Goal: Information Seeking & Learning: Learn about a topic

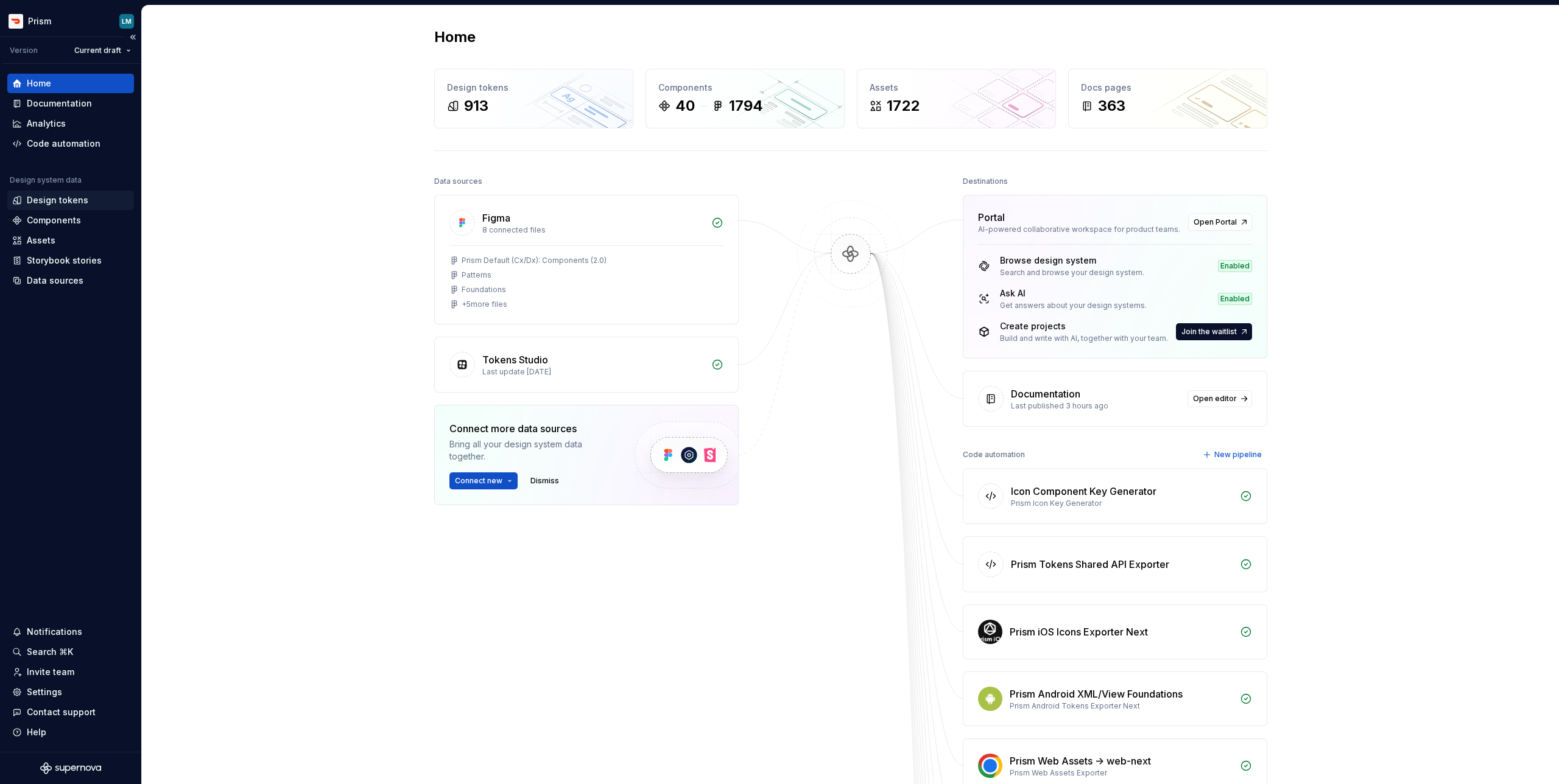
click at [67, 203] on div "Design tokens" at bounding box center [58, 200] width 61 height 13
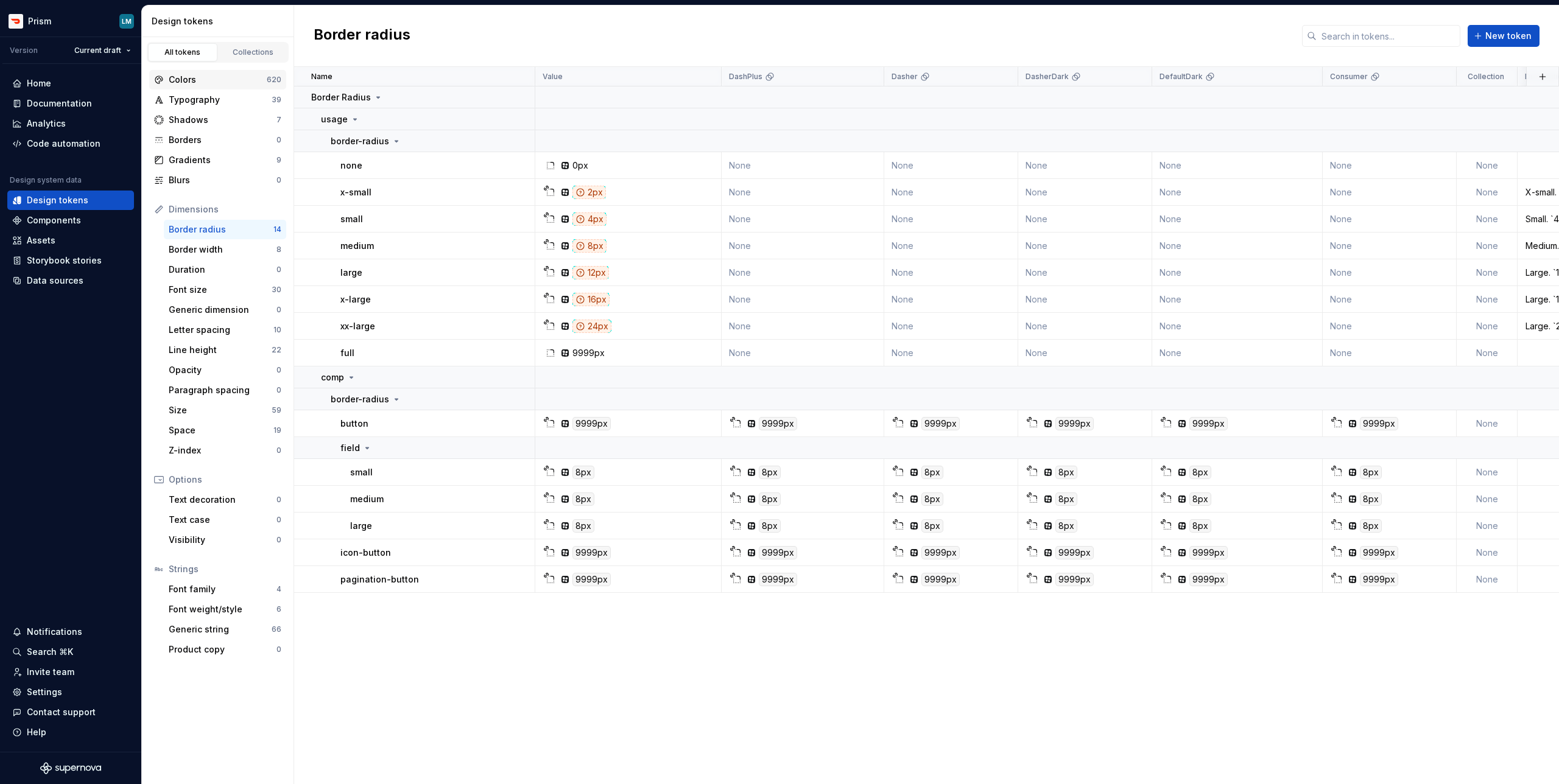
click at [195, 76] on div "Colors" at bounding box center [218, 80] width 98 height 13
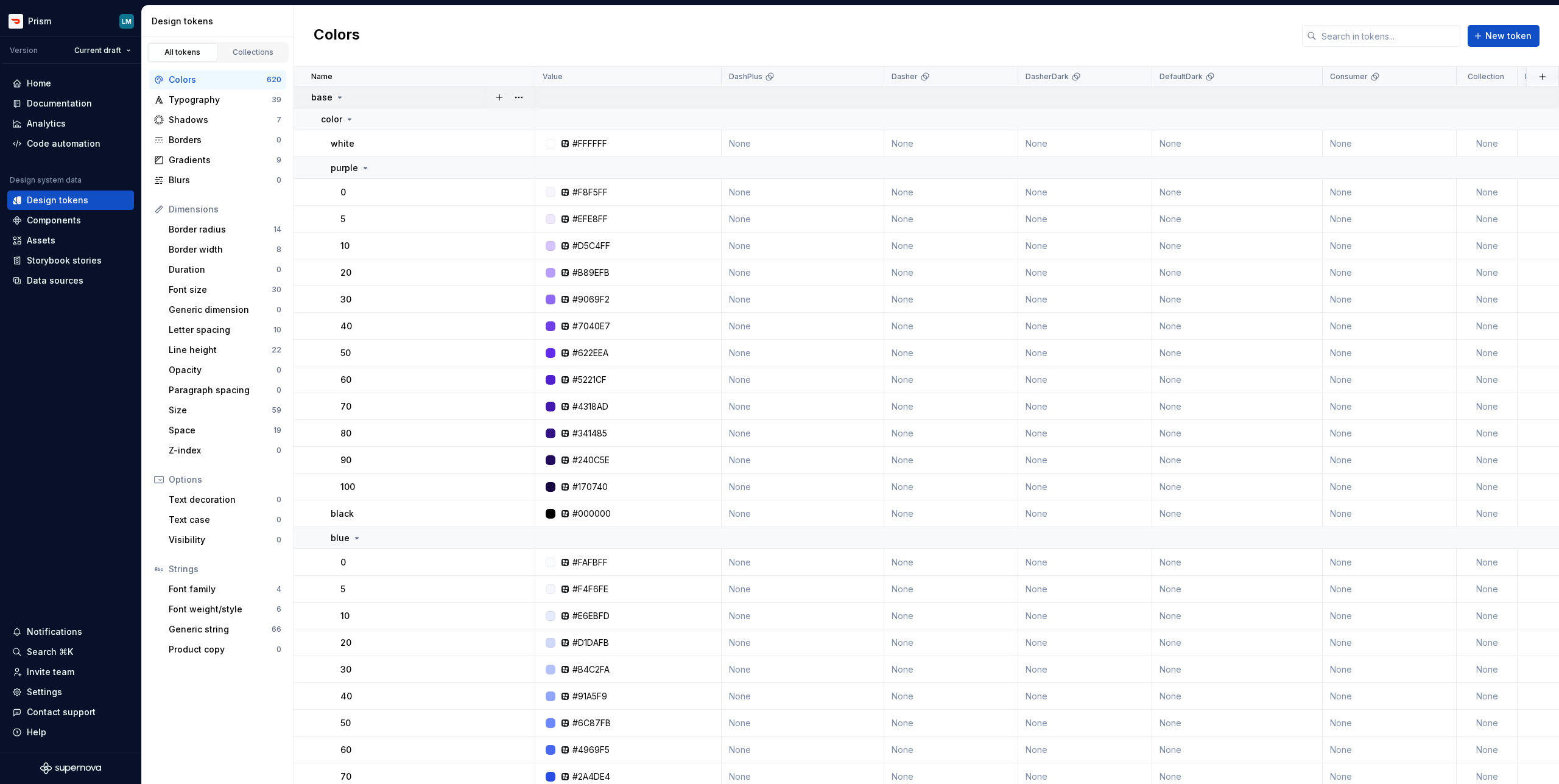
click at [339, 97] on icon at bounding box center [340, 97] width 3 height 1
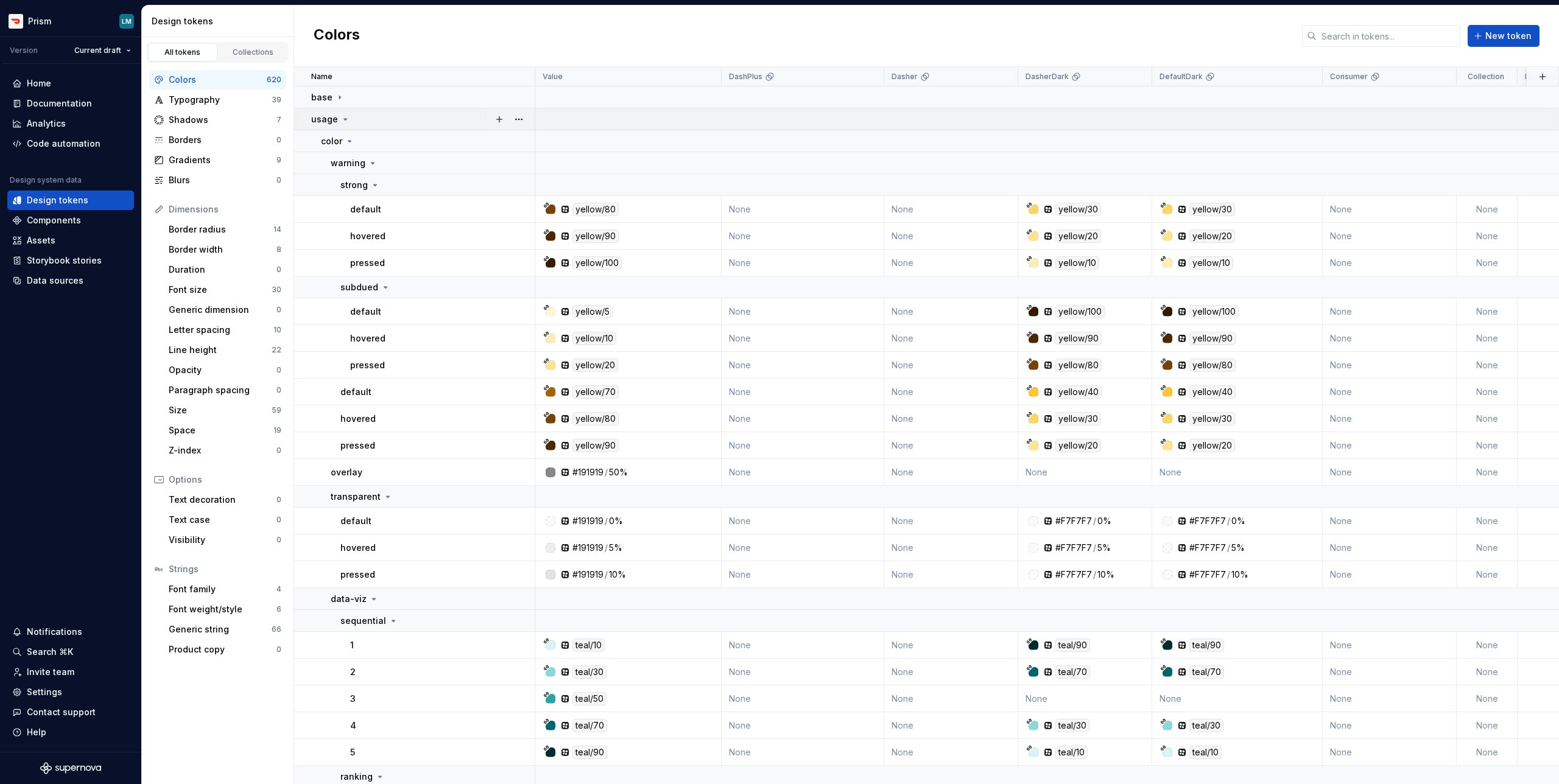
click at [343, 120] on icon at bounding box center [345, 120] width 10 height 10
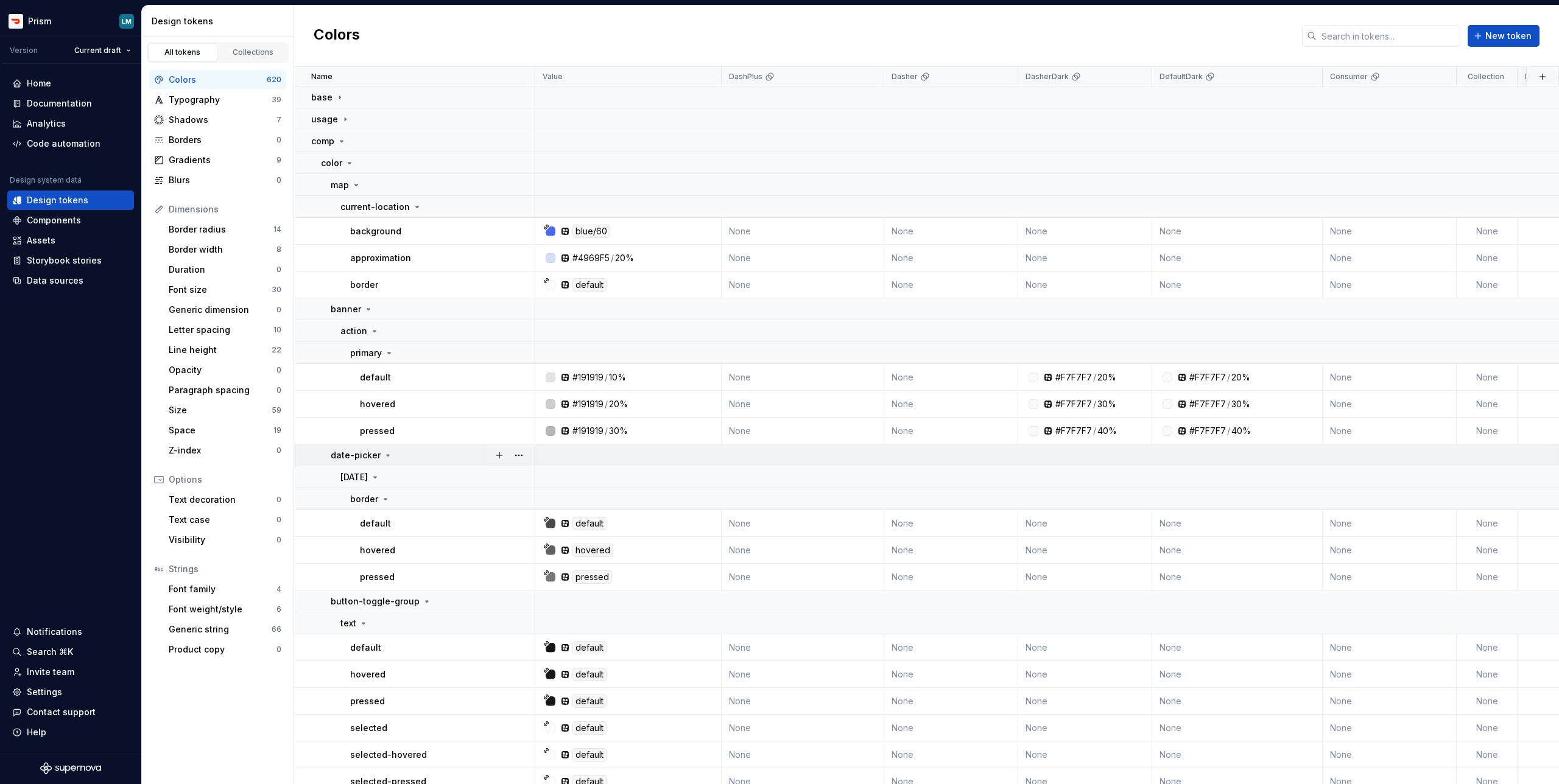
click at [384, 456] on icon at bounding box center [388, 455] width 10 height 10
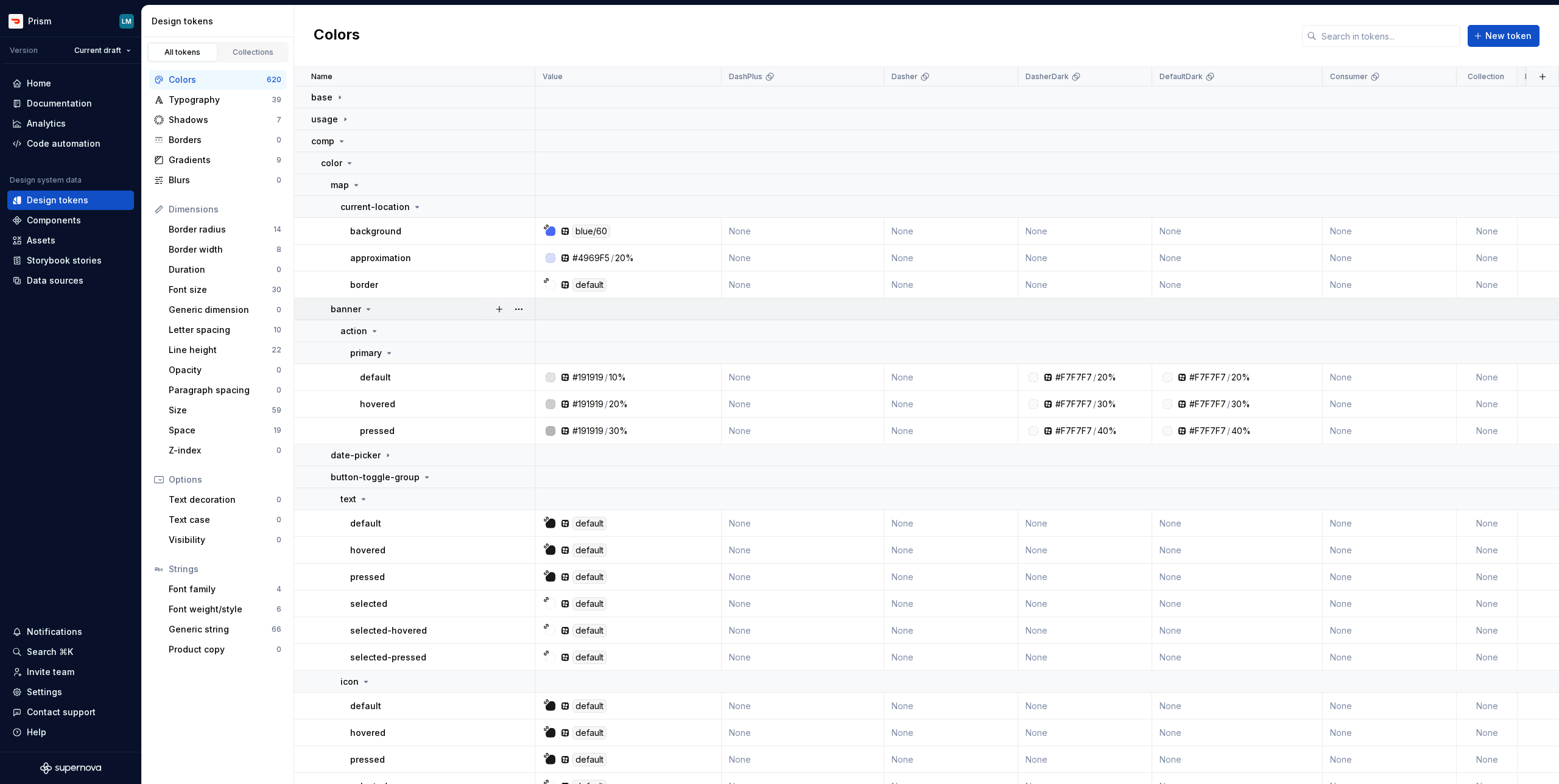
click at [369, 308] on icon at bounding box center [369, 309] width 10 height 10
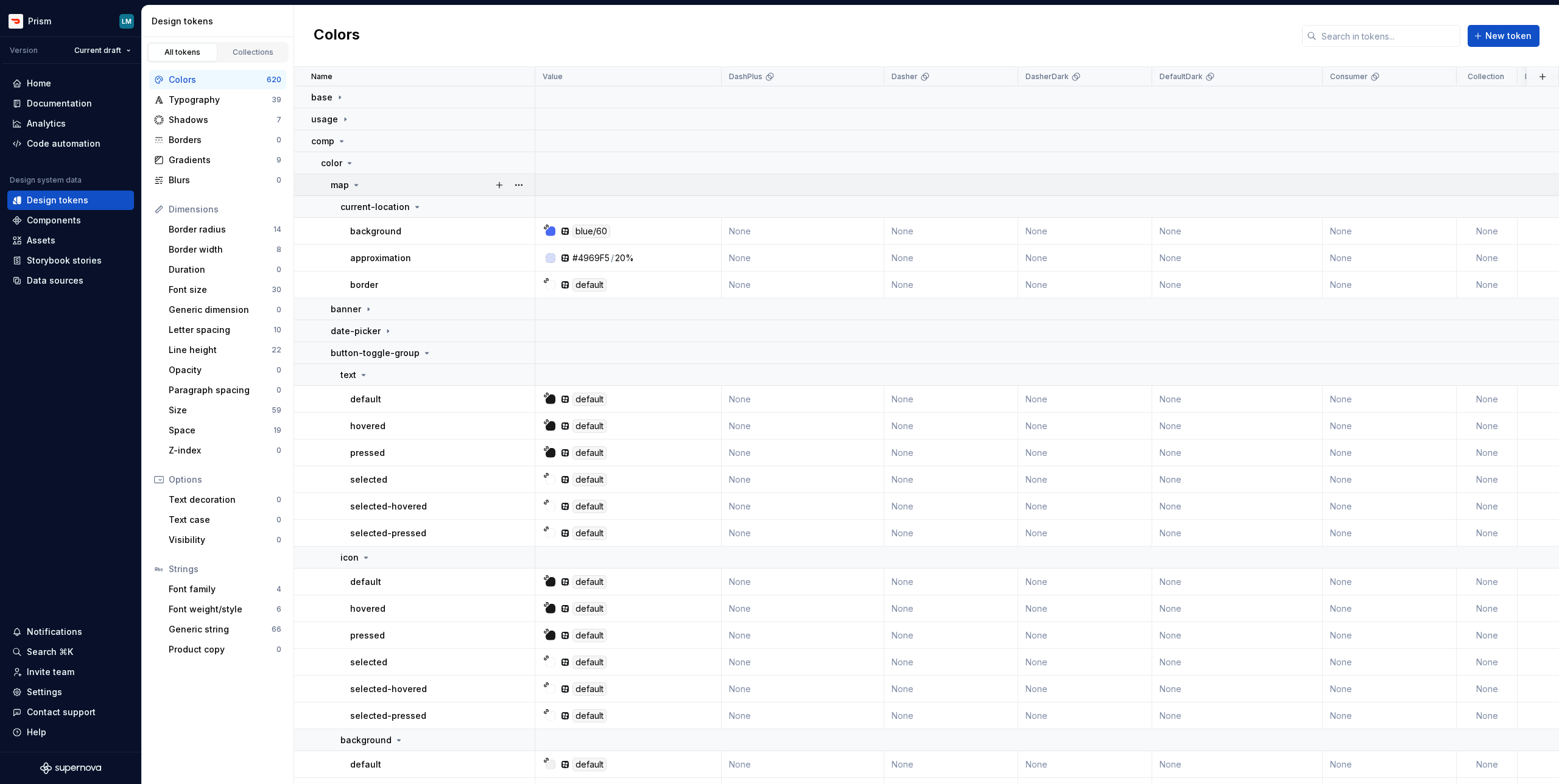
click at [354, 184] on icon at bounding box center [356, 185] width 10 height 10
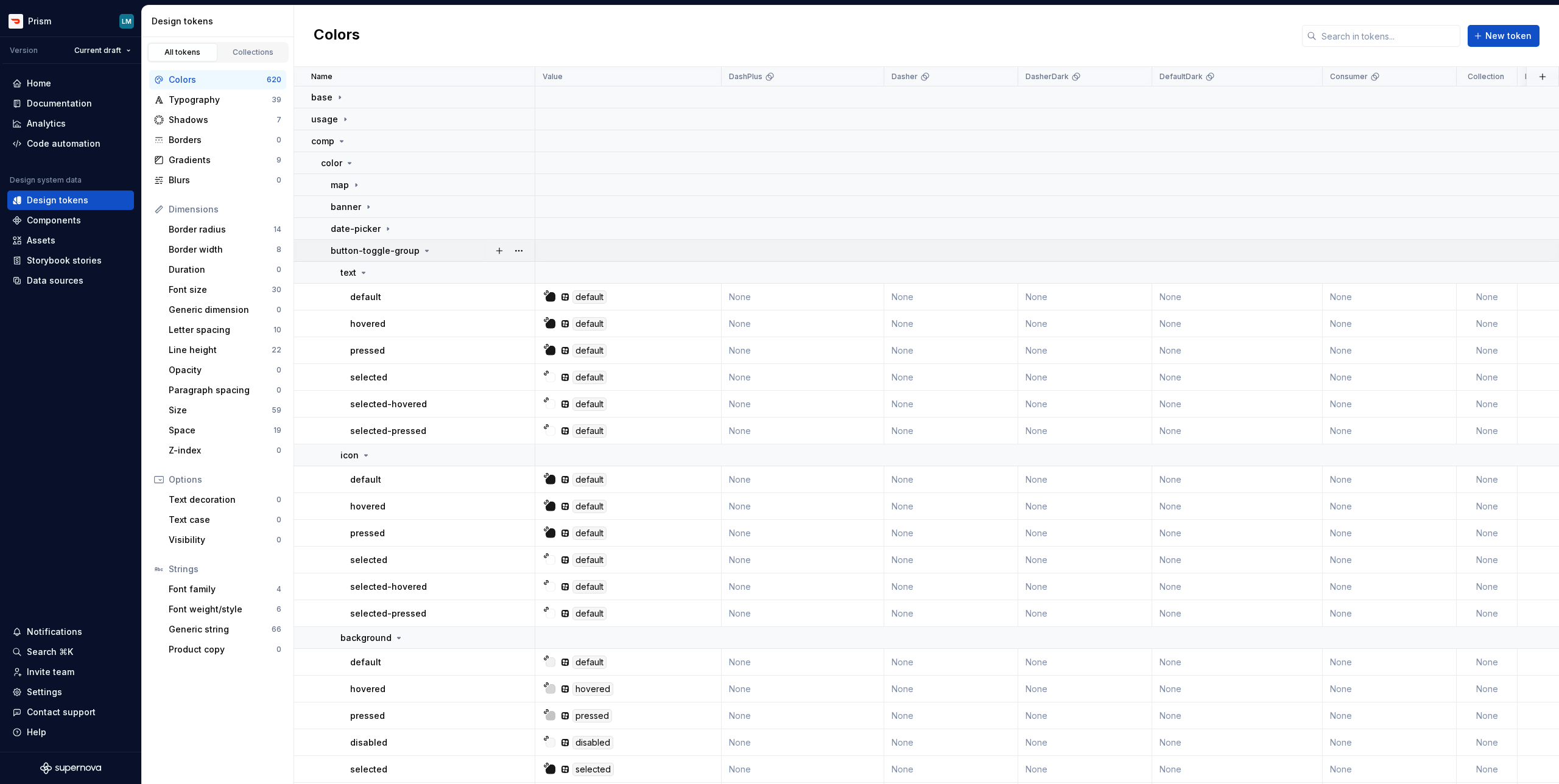
click at [426, 251] on icon at bounding box center [427, 251] width 3 height 1
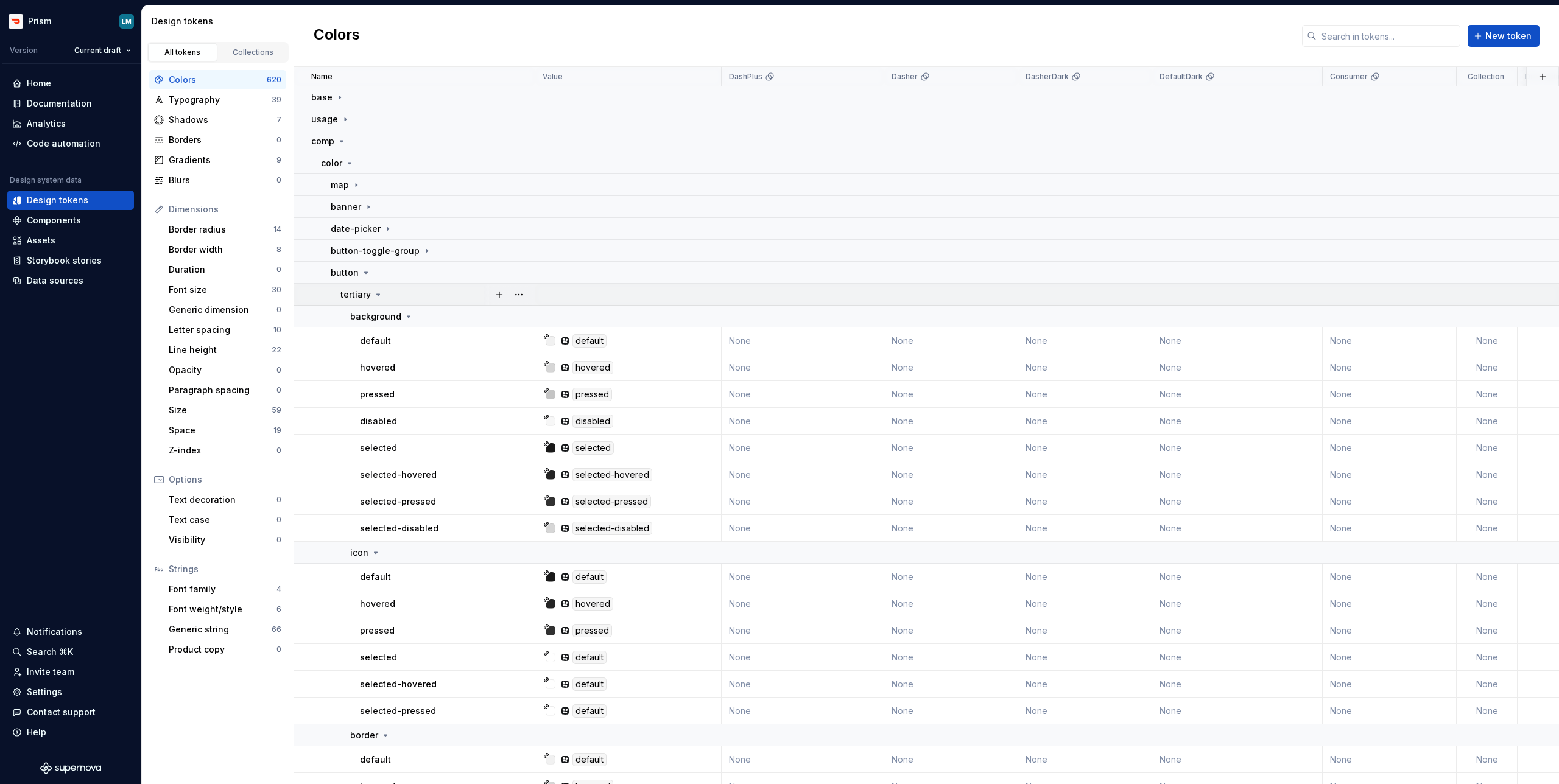
click at [377, 295] on icon at bounding box center [378, 295] width 10 height 10
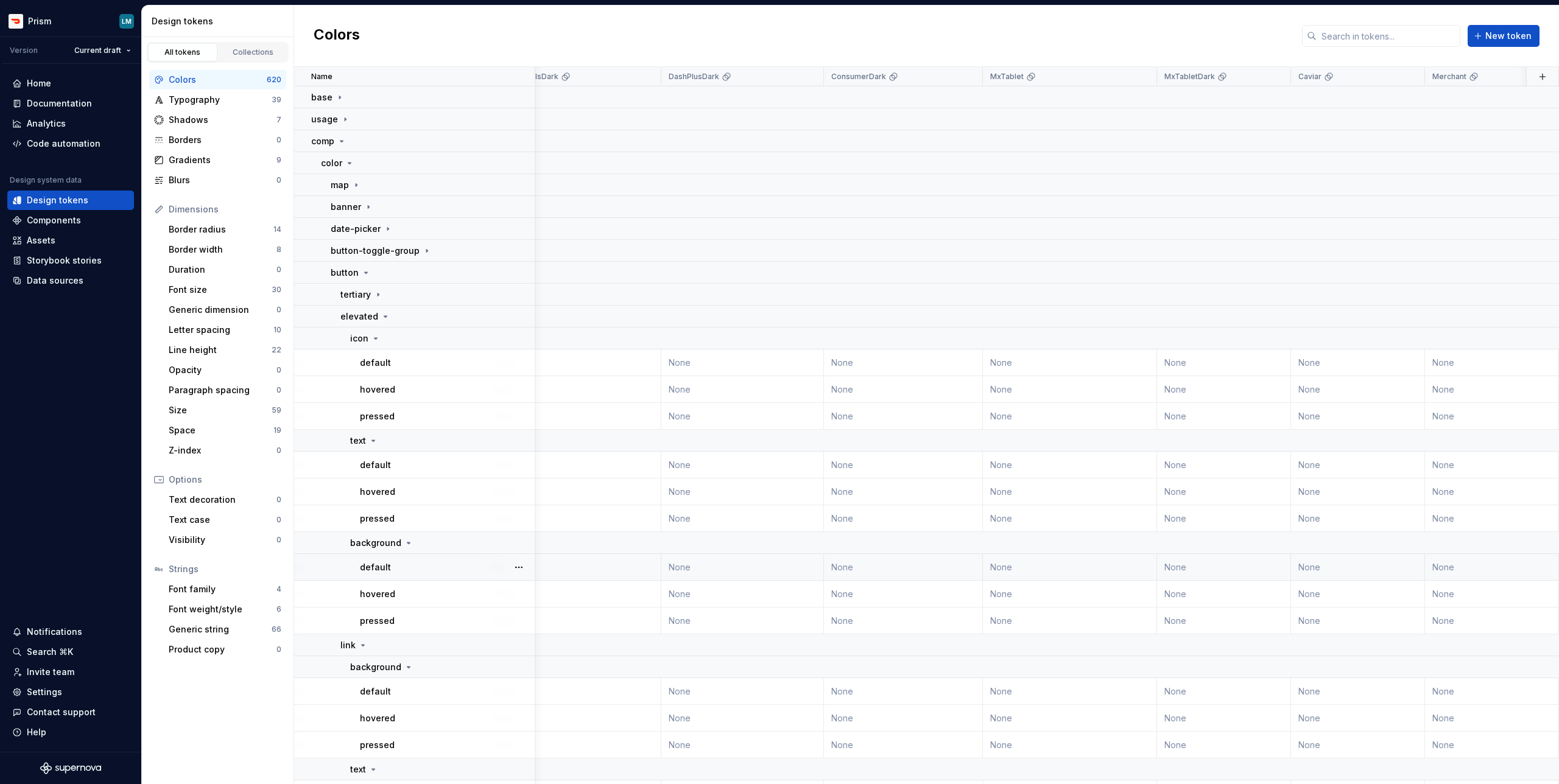
scroll to position [0, 1981]
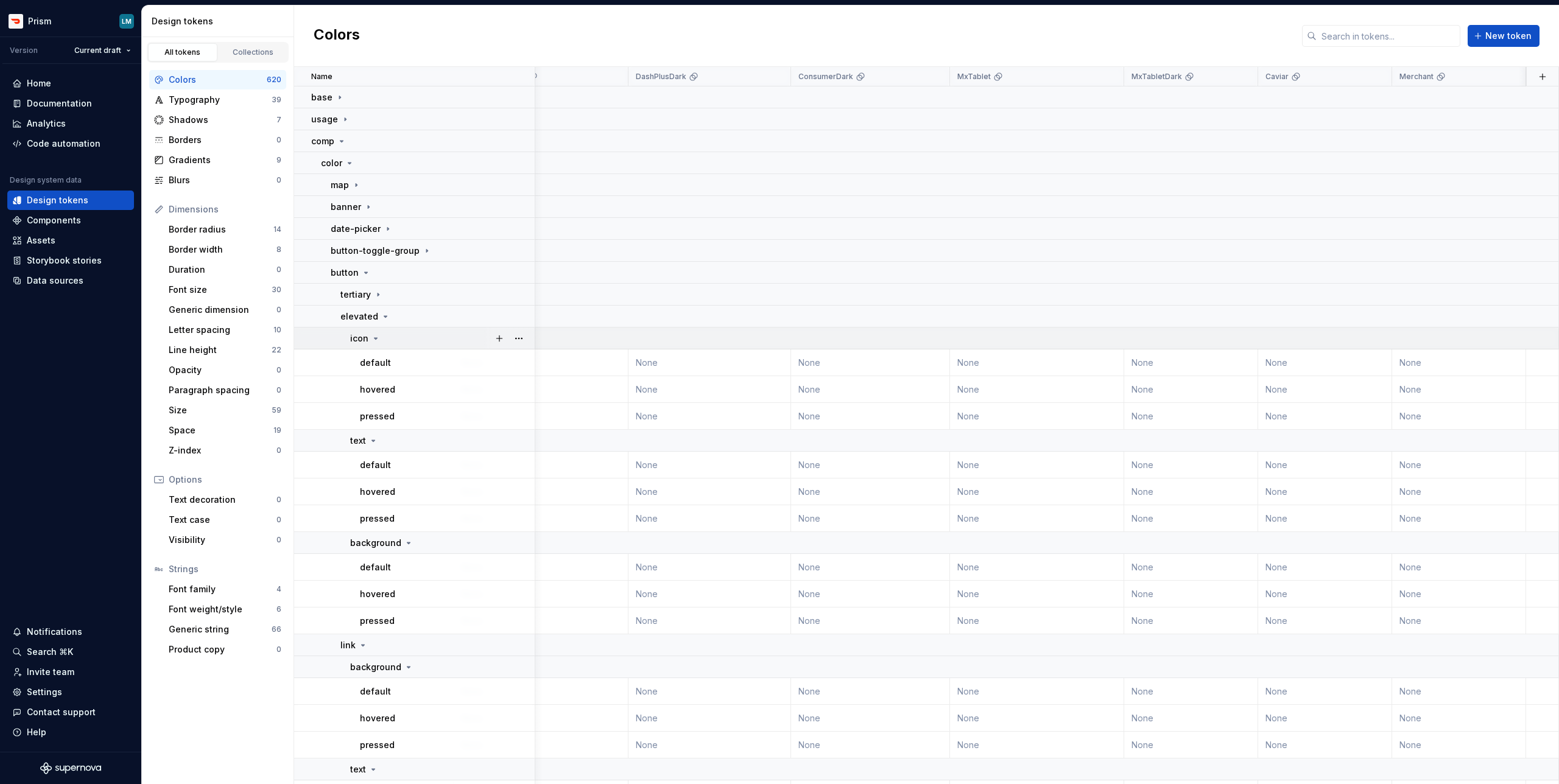
click at [375, 338] on icon at bounding box center [376, 338] width 3 height 1
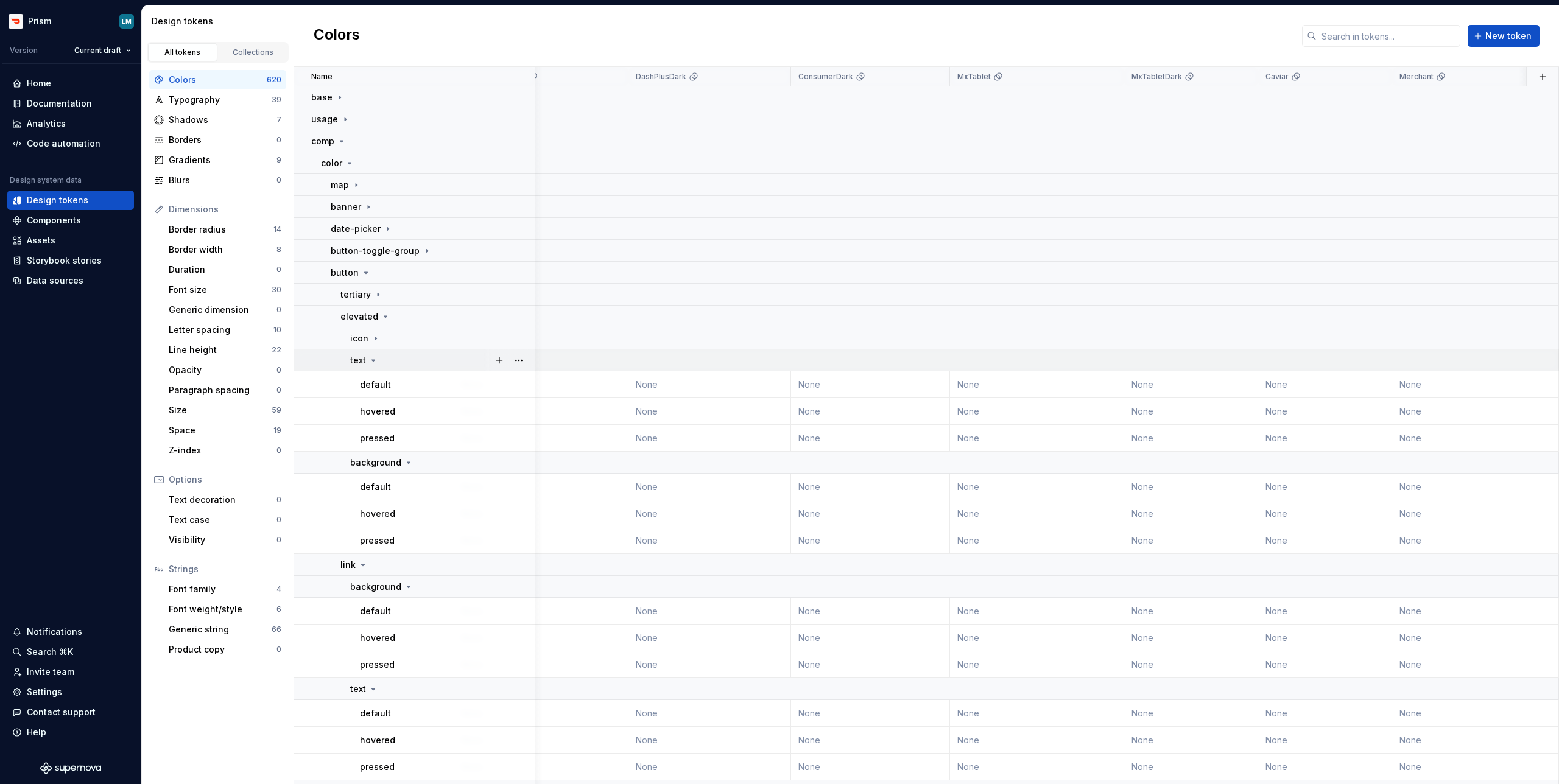
click at [371, 361] on icon at bounding box center [373, 360] width 10 height 10
click at [365, 272] on icon at bounding box center [366, 272] width 3 height 1
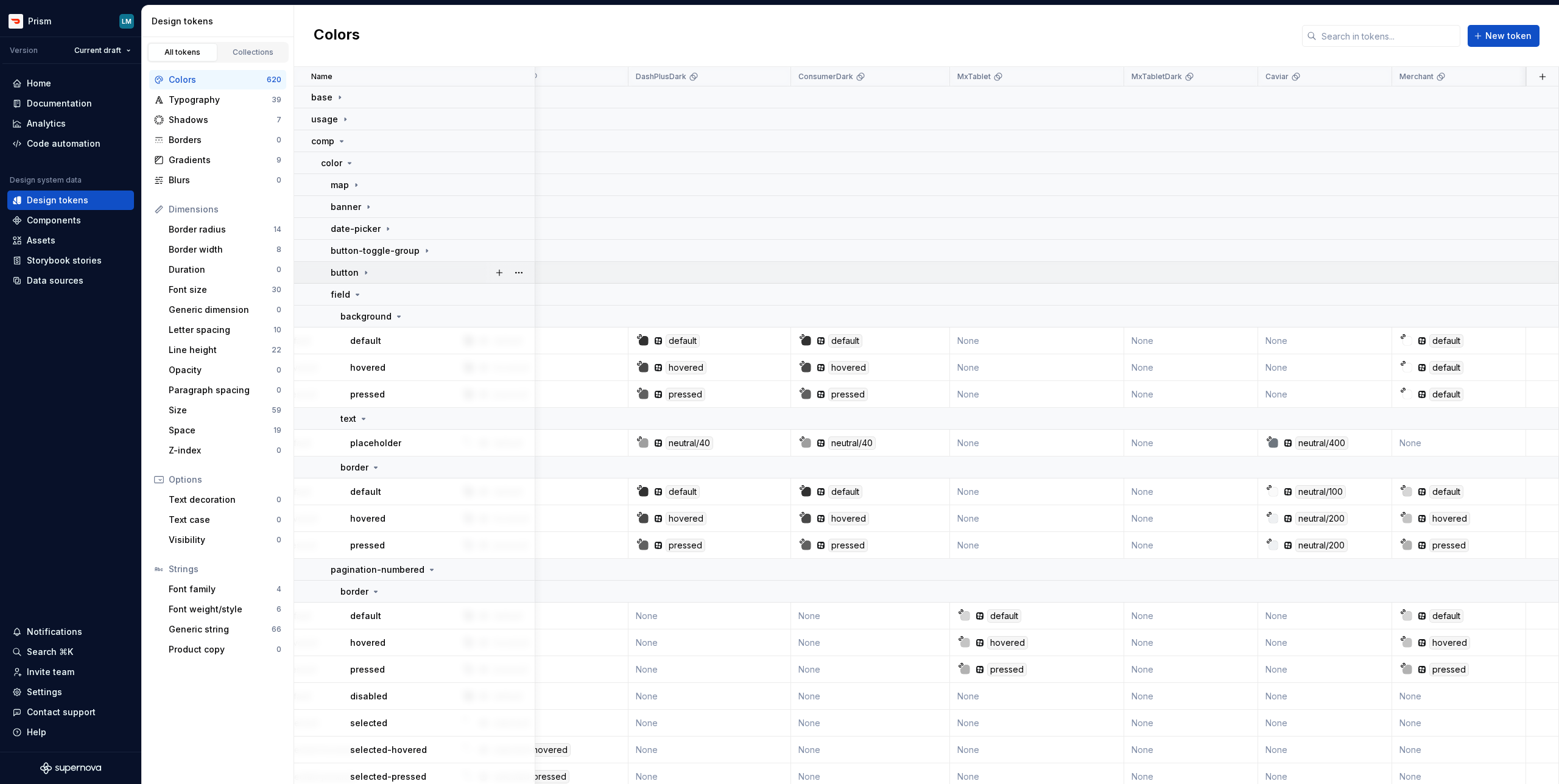
click at [365, 272] on icon at bounding box center [366, 272] width 1 height 3
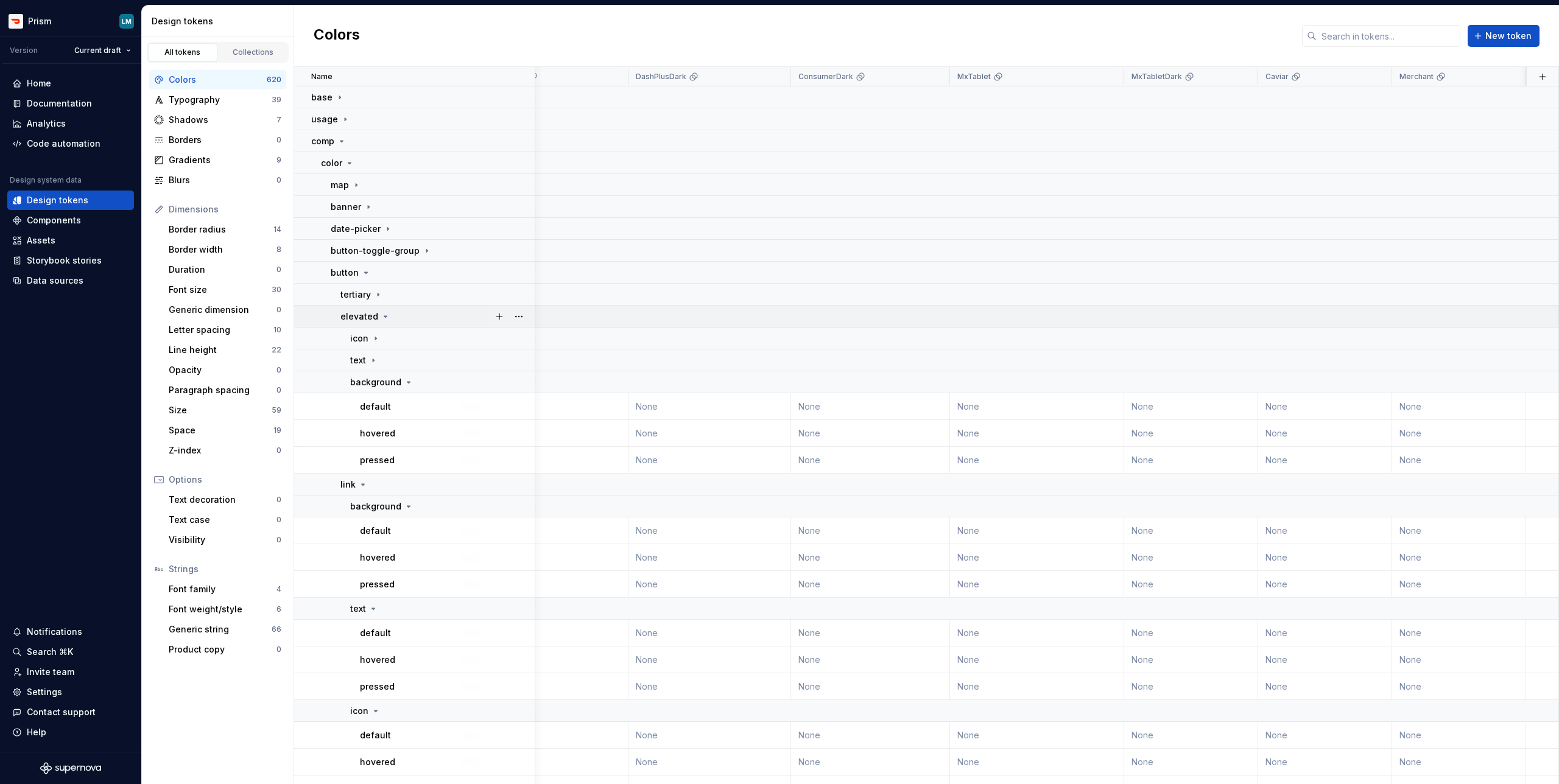
click at [385, 316] on icon at bounding box center [386, 316] width 3 height 1
click at [381, 316] on icon at bounding box center [385, 316] width 10 height 10
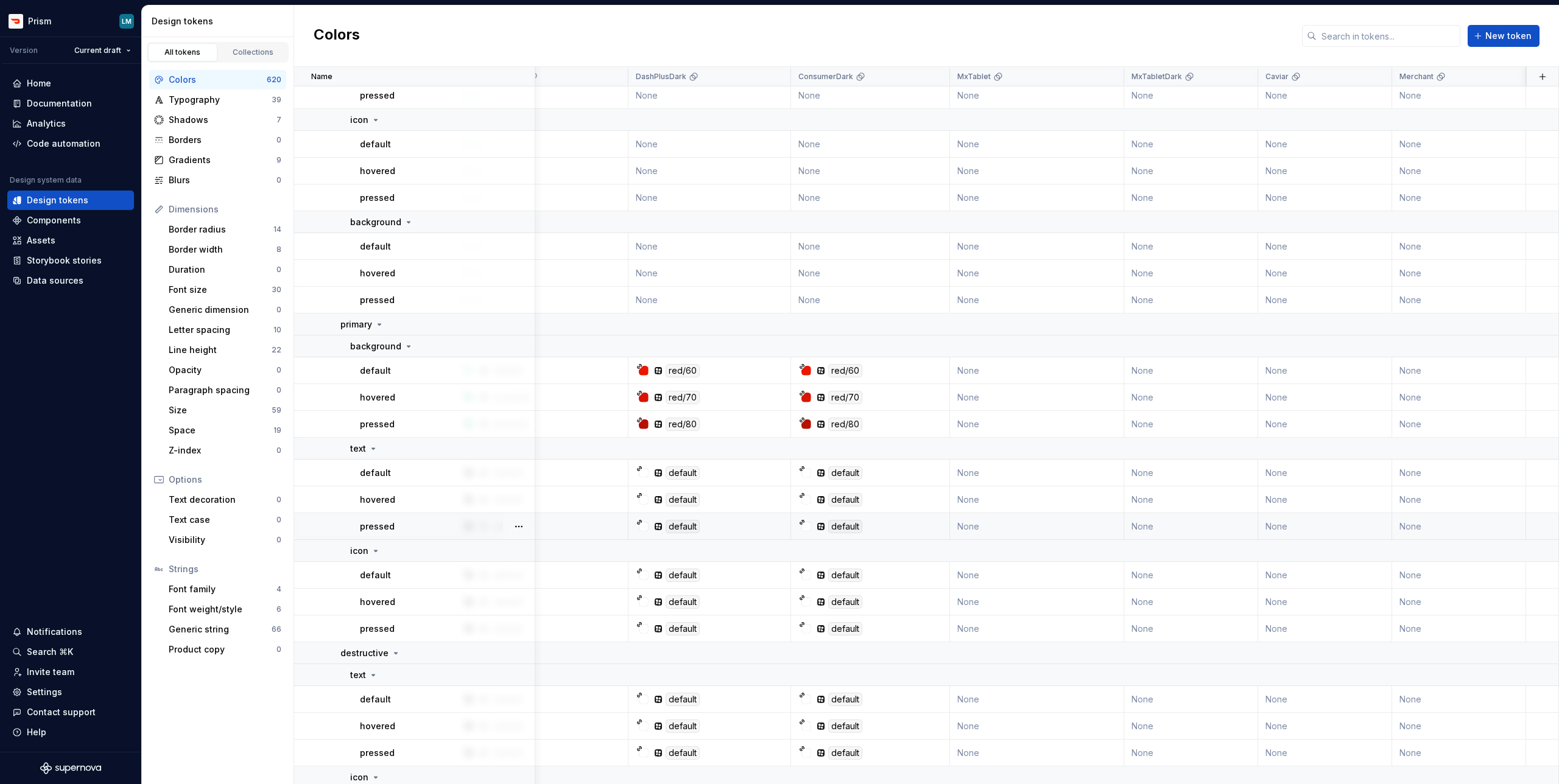
scroll to position [1369, 1981]
